Goal: Task Accomplishment & Management: Complete application form

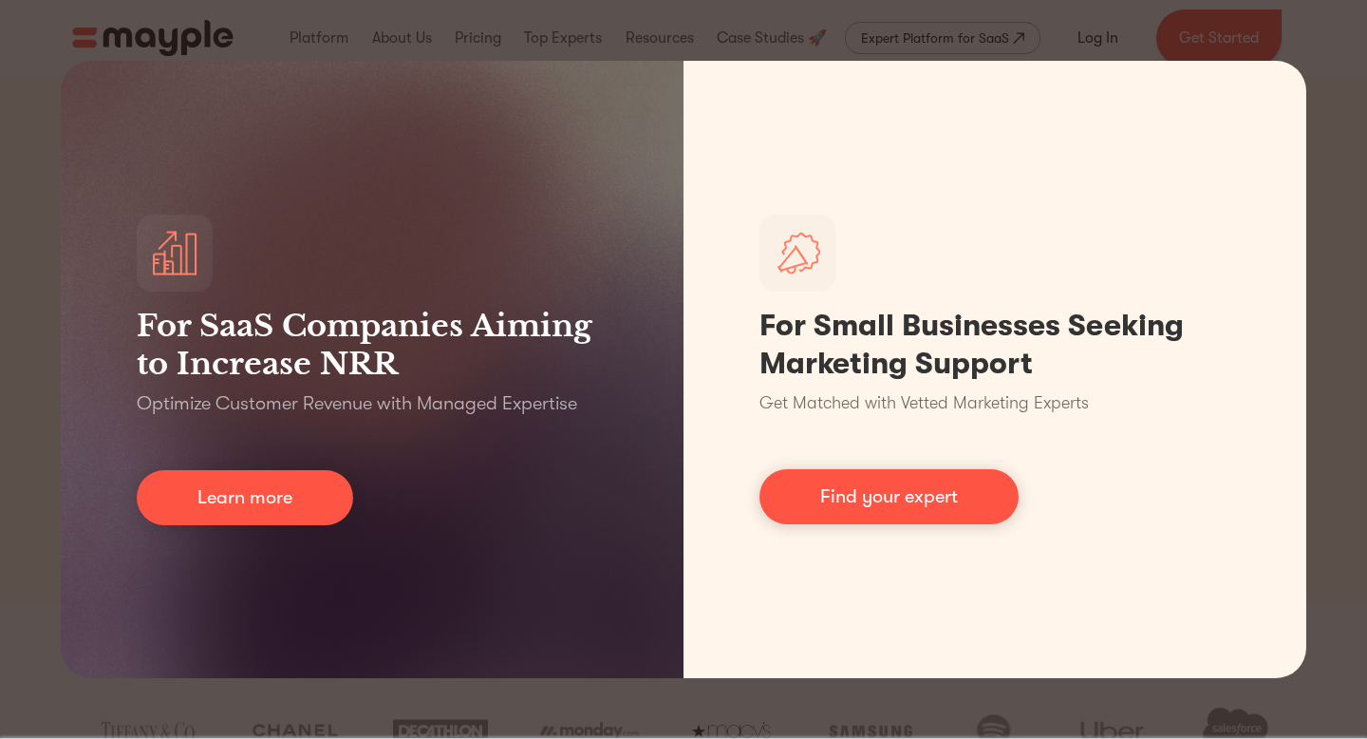
click at [40, 166] on div "For SaaS Companies Aiming to Increase NRR Optimize Customer Revenue with Manage…" at bounding box center [683, 369] width 1367 height 739
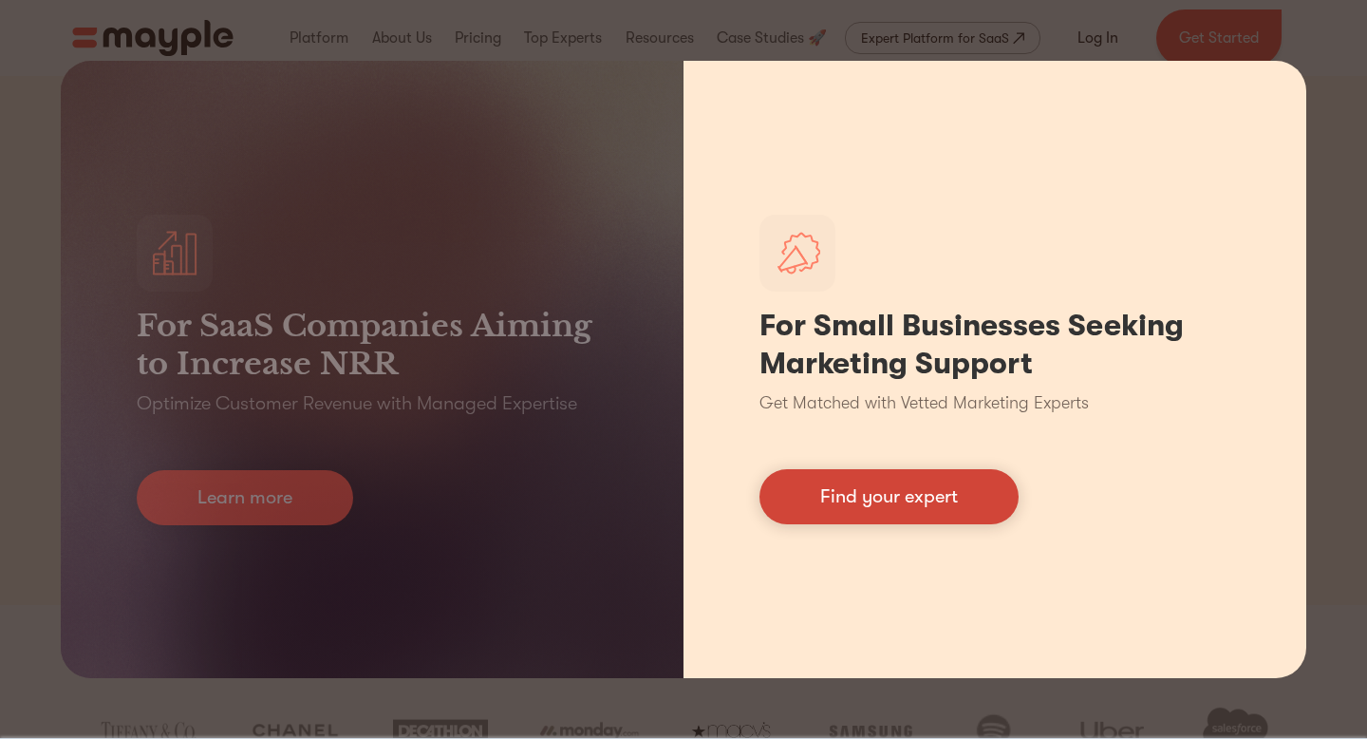
click at [860, 506] on link "Find your expert" at bounding box center [889, 496] width 259 height 55
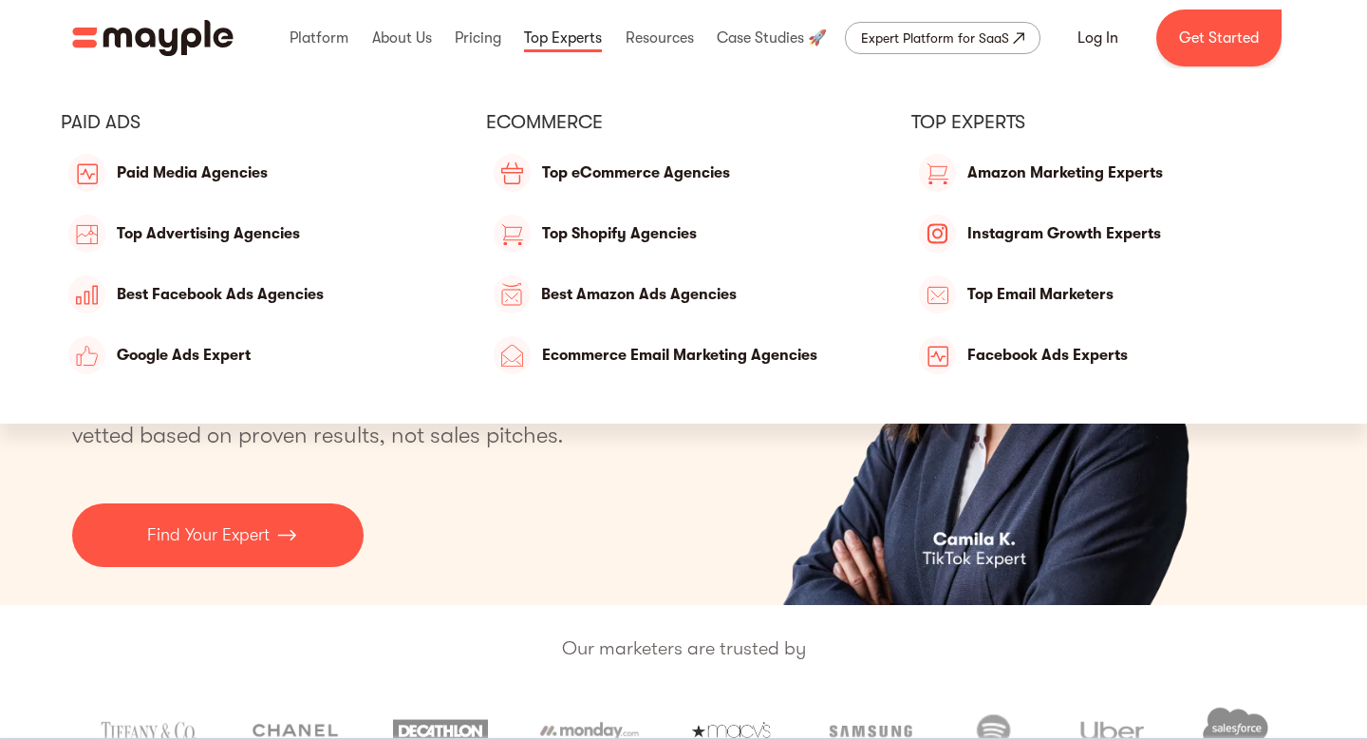
click at [580, 43] on link at bounding box center [562, 38] width 87 height 61
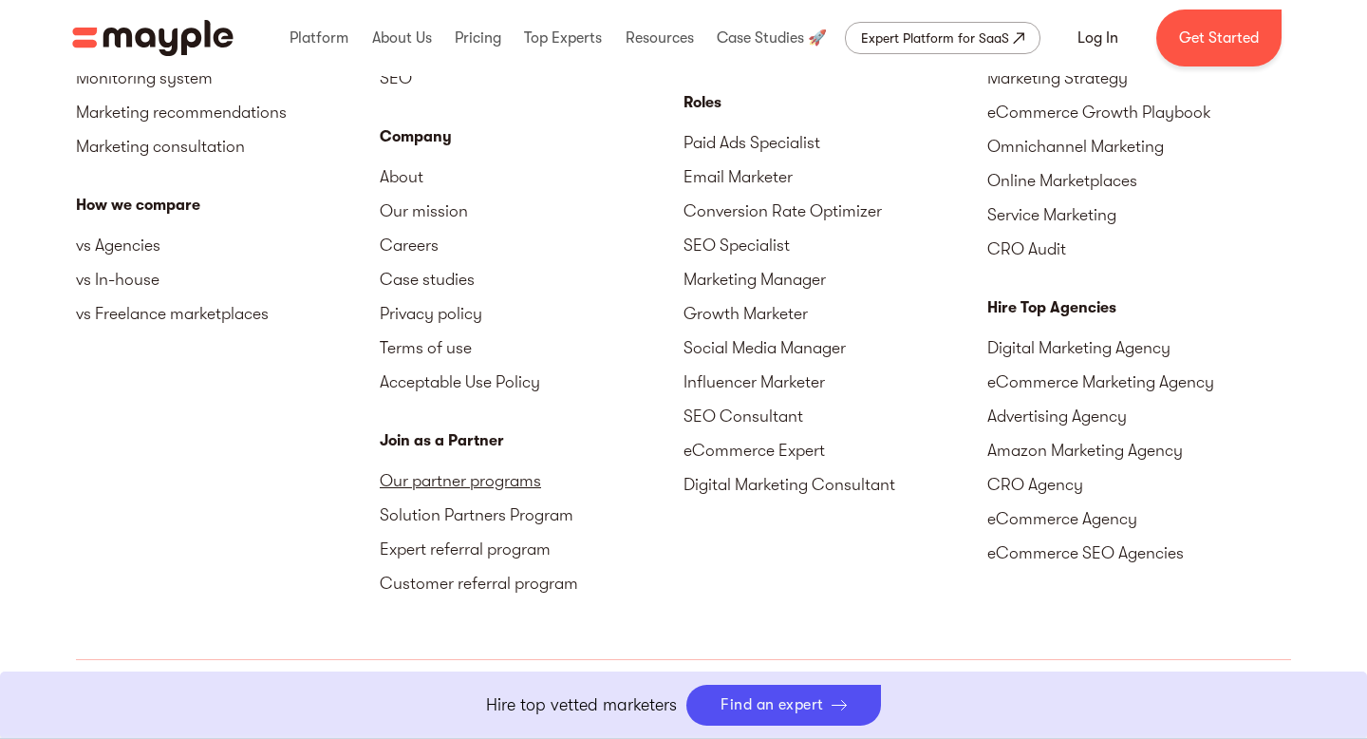
scroll to position [8483, 0]
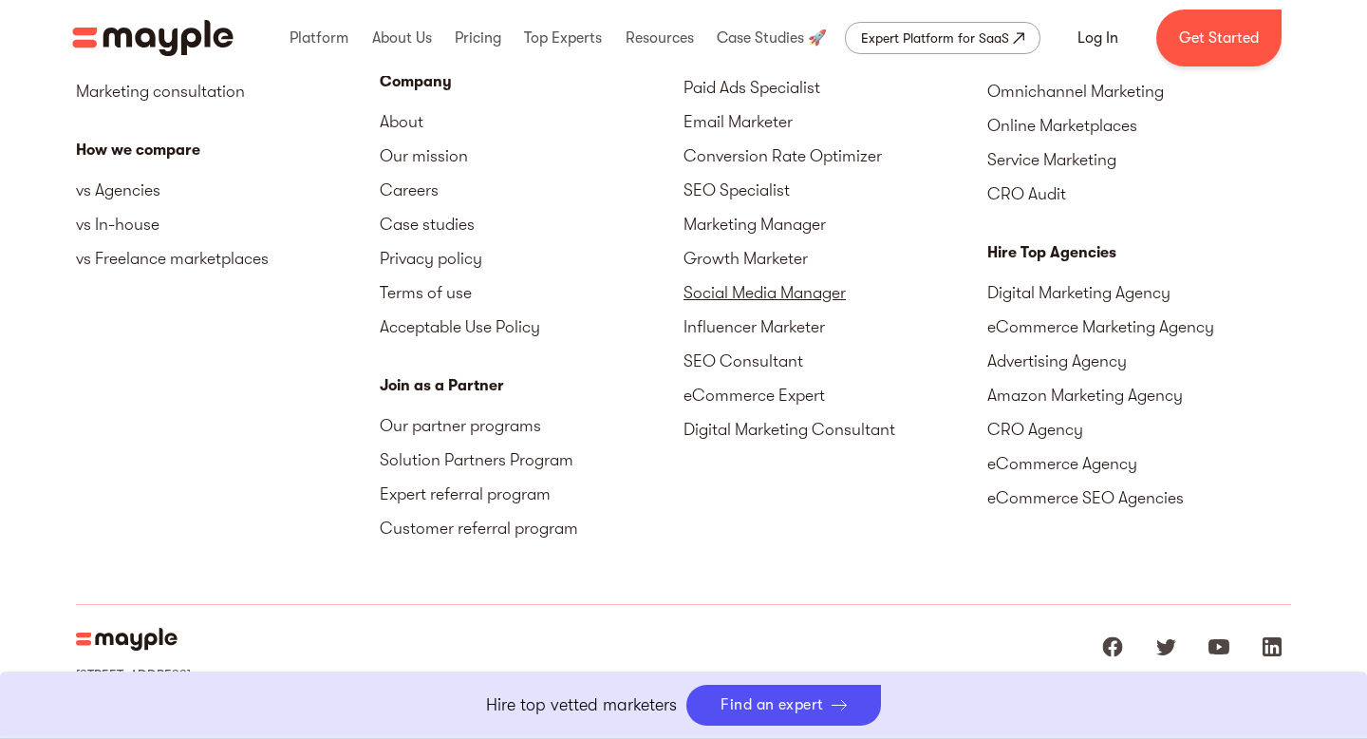
scroll to position [8567, 0]
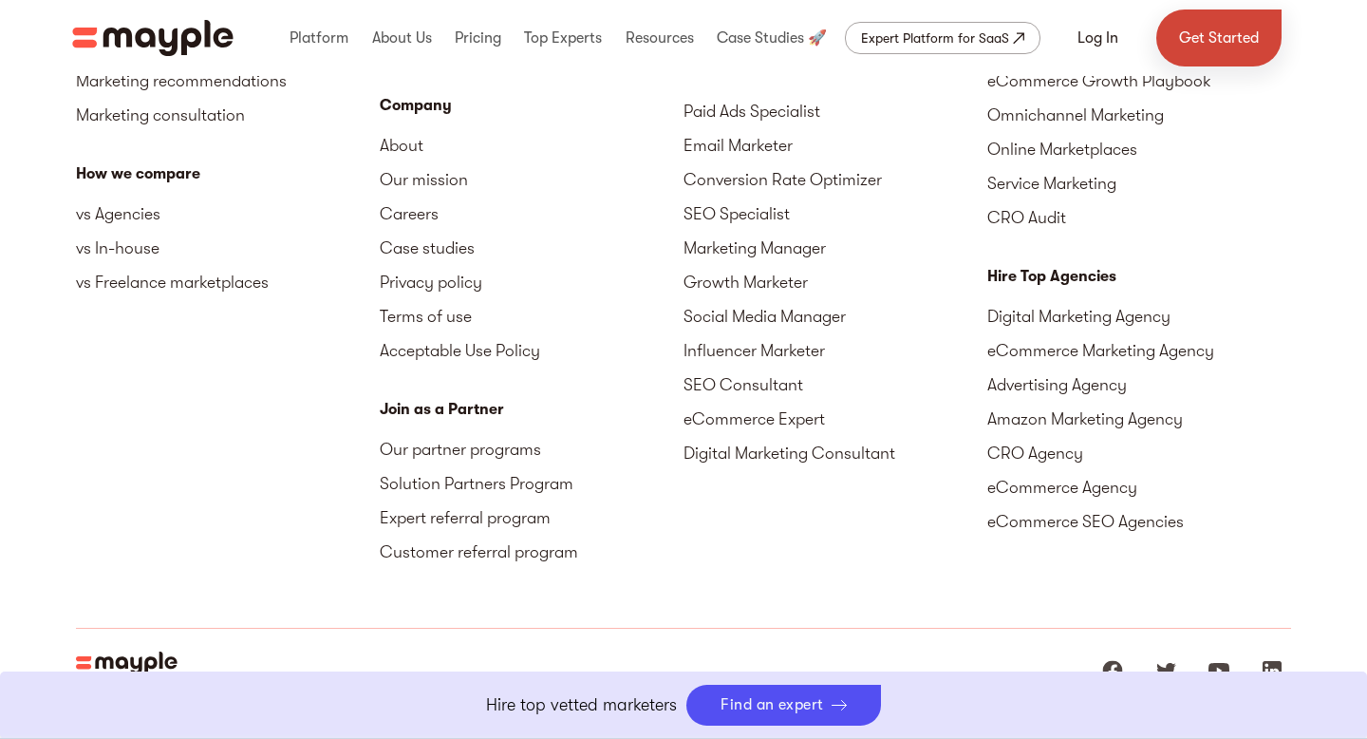
click at [1196, 27] on link "Get Started" at bounding box center [1219, 37] width 125 height 57
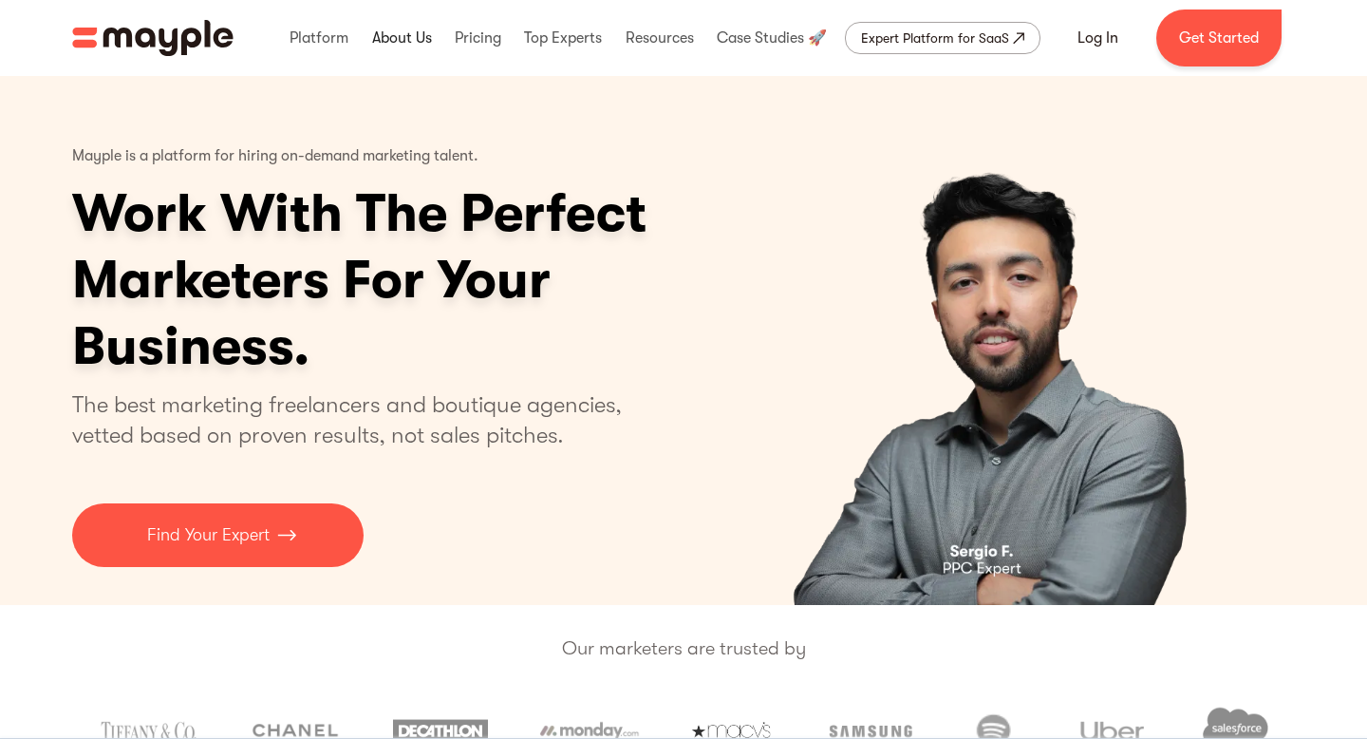
scroll to position [8435, 0]
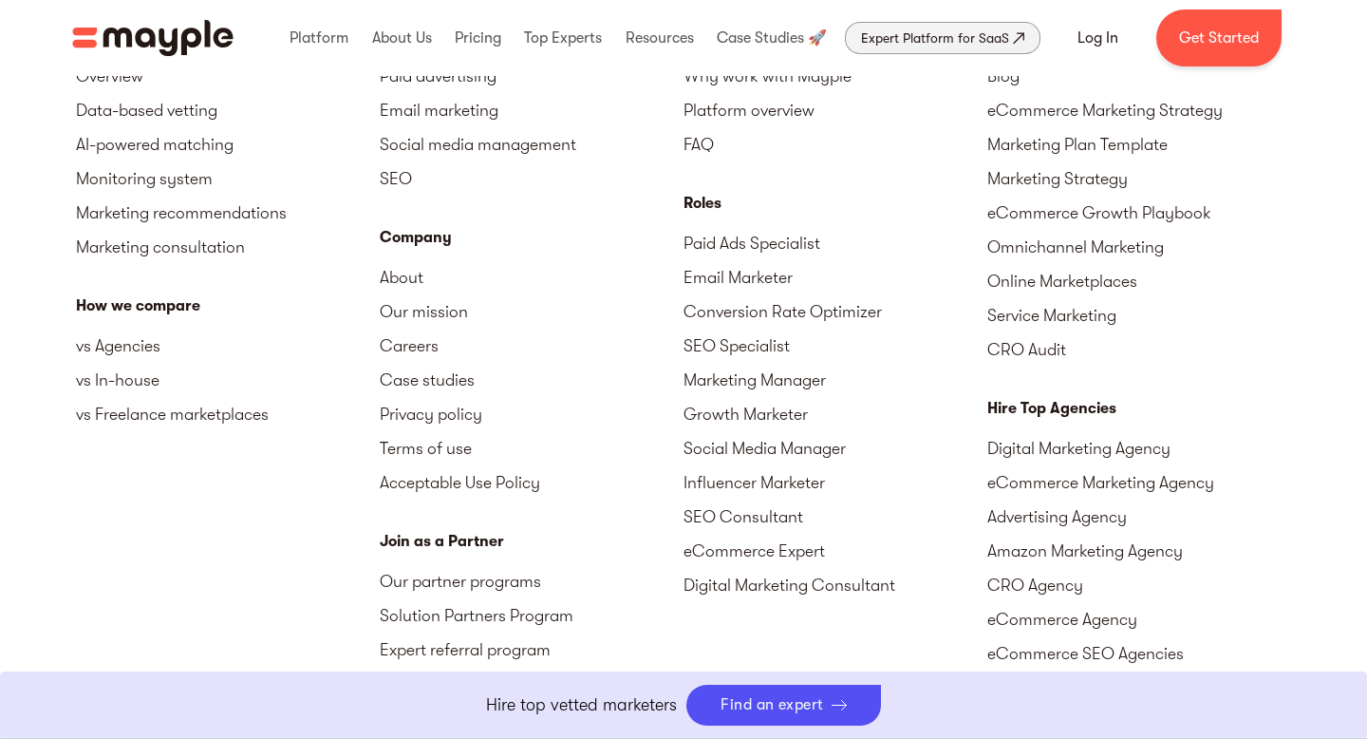
click at [954, 46] on div "Expert Platform for SaaS" at bounding box center [935, 38] width 148 height 23
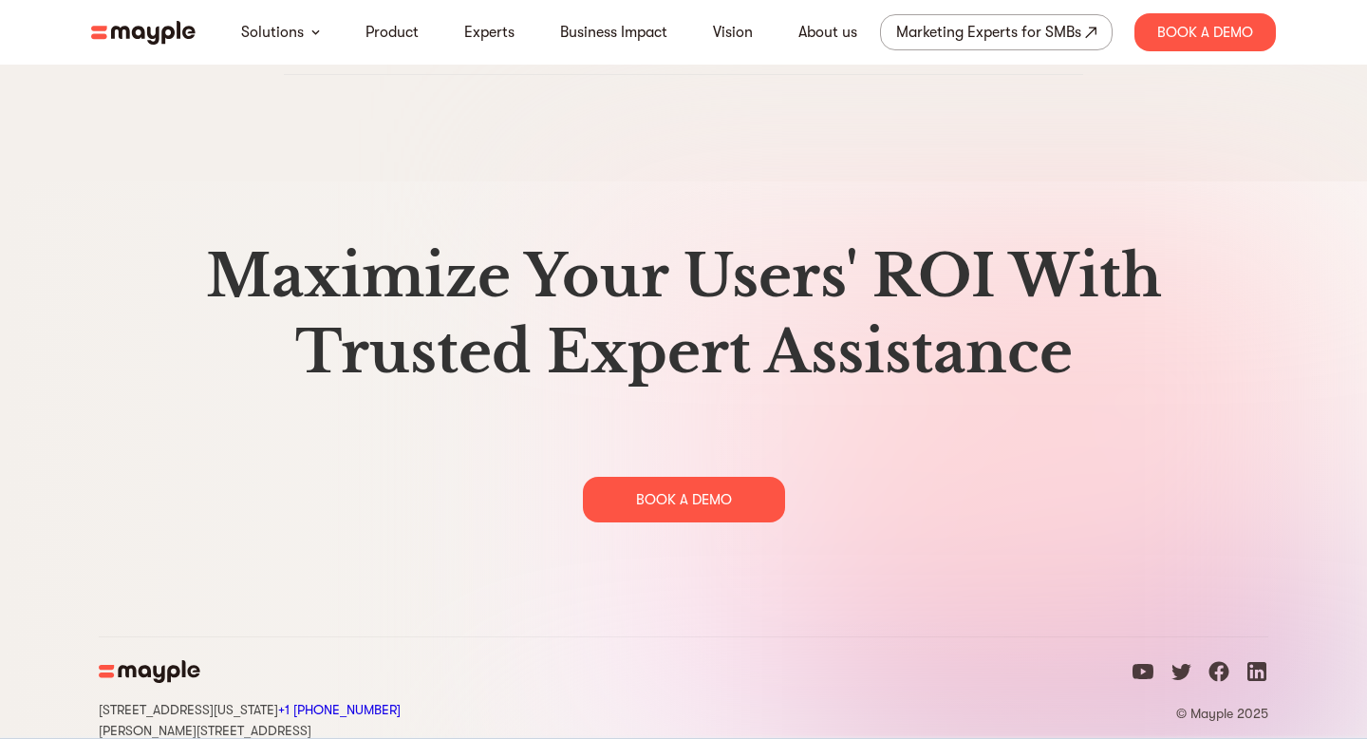
scroll to position [9773, 0]
